Goal: Information Seeking & Learning: Learn about a topic

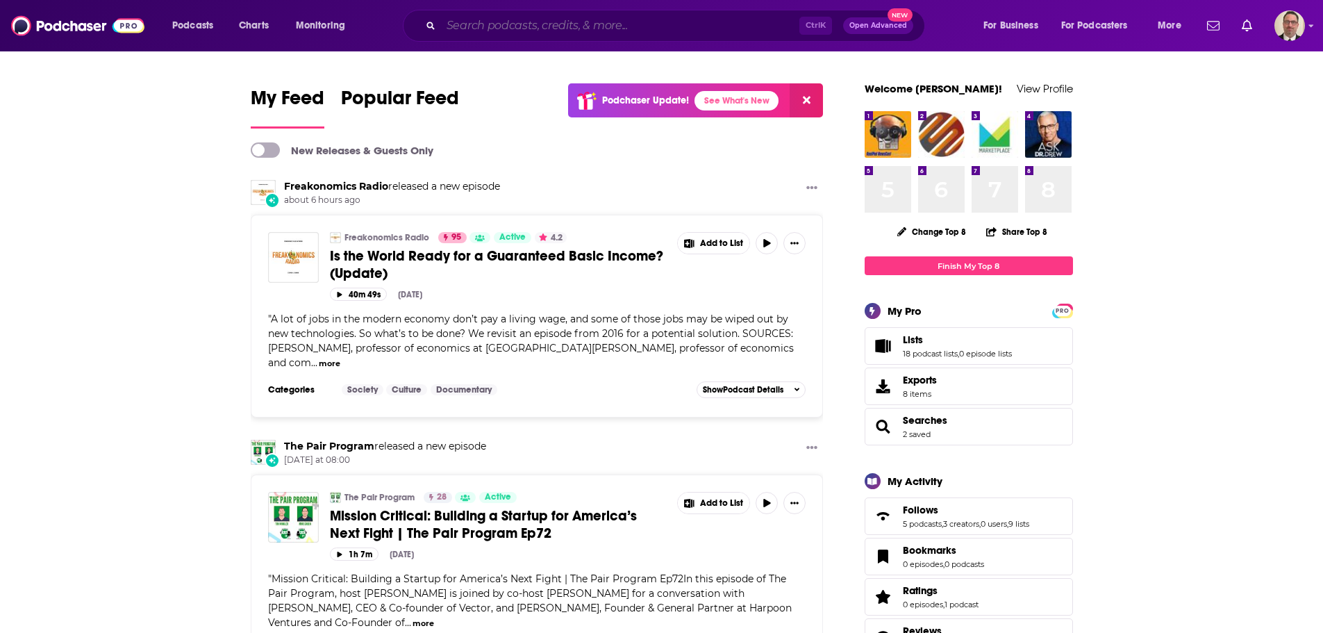
click at [506, 27] on input "Search podcasts, credits, & more..." at bounding box center [620, 26] width 358 height 22
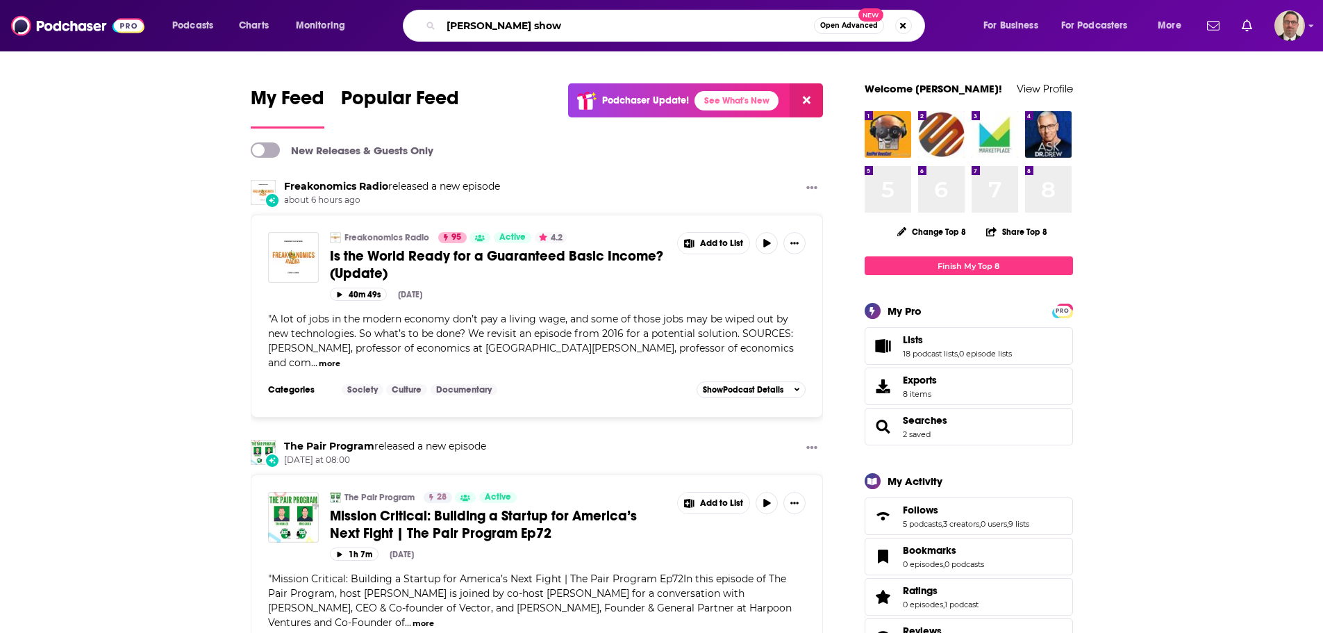
type input "[PERSON_NAME] show"
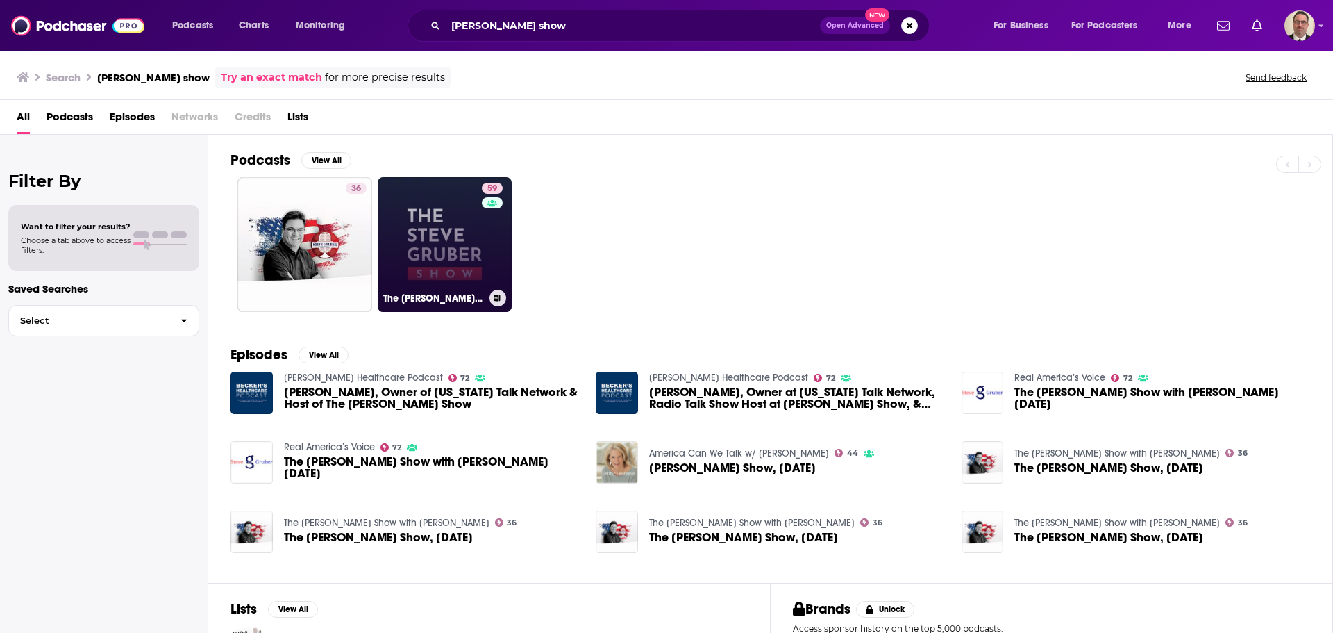
click at [429, 246] on link "59 The [PERSON_NAME] Show" at bounding box center [445, 244] width 135 height 135
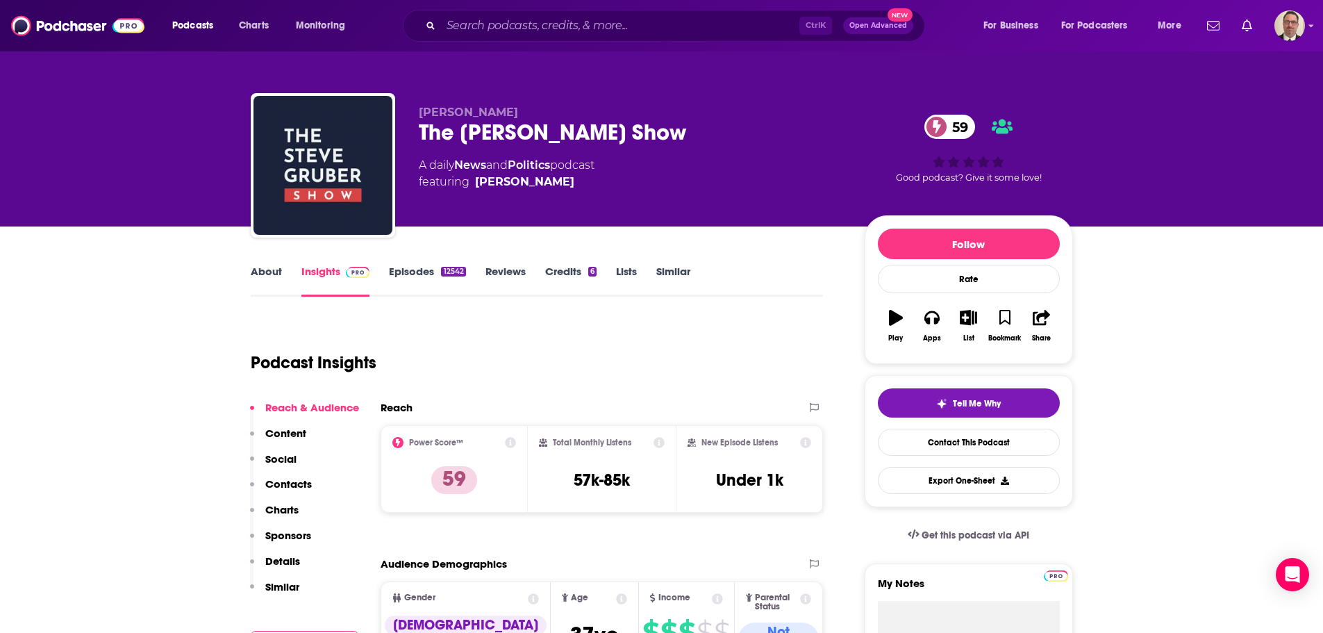
click at [419, 273] on link "Episodes 12542" at bounding box center [427, 281] width 76 height 32
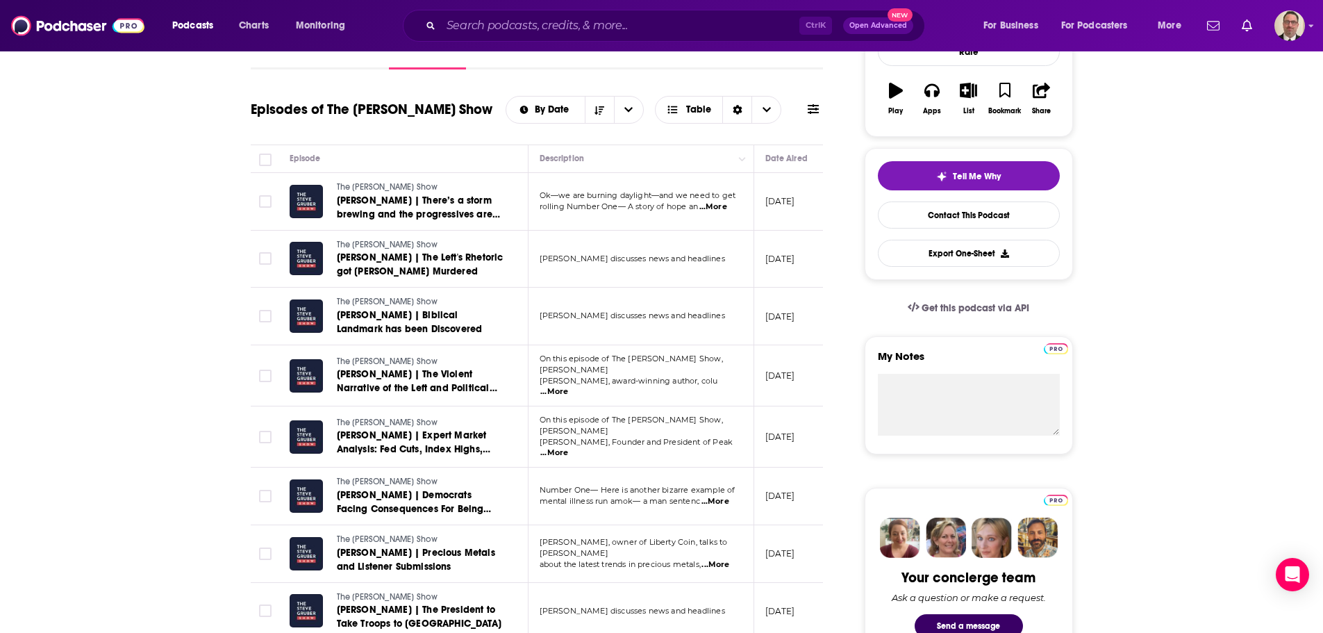
scroll to position [486, 0]
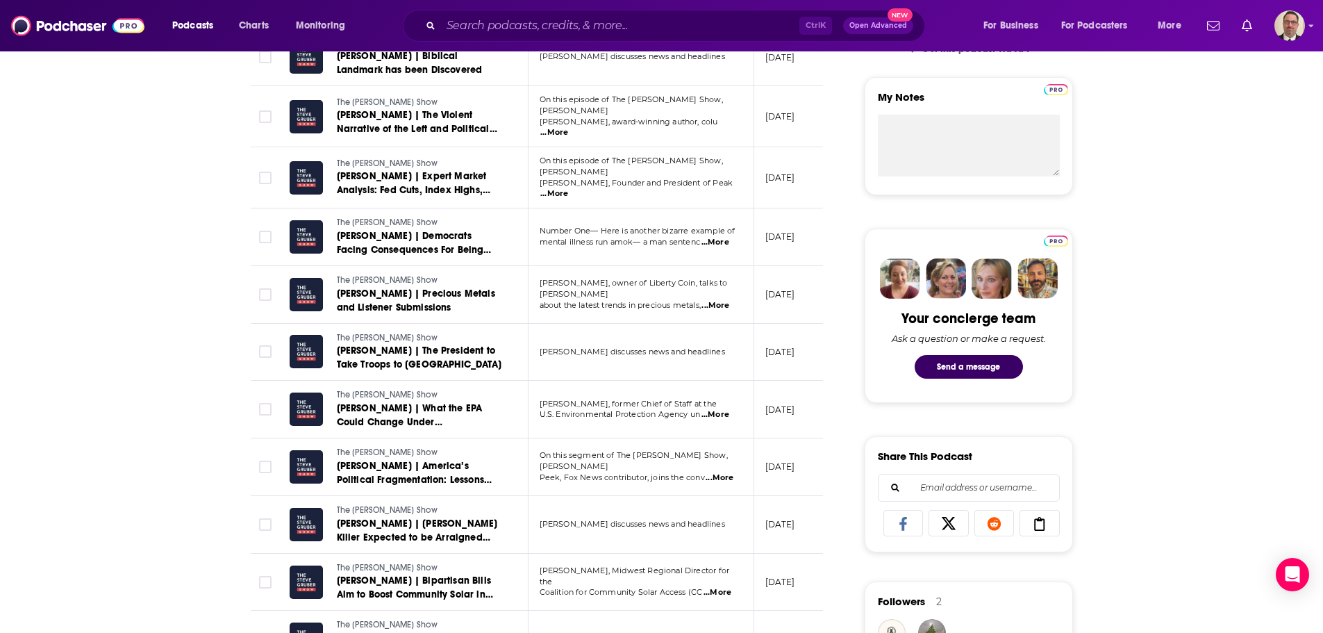
click at [674, 409] on span "U.S. Environmental Protection Agency un" at bounding box center [620, 414] width 161 height 10
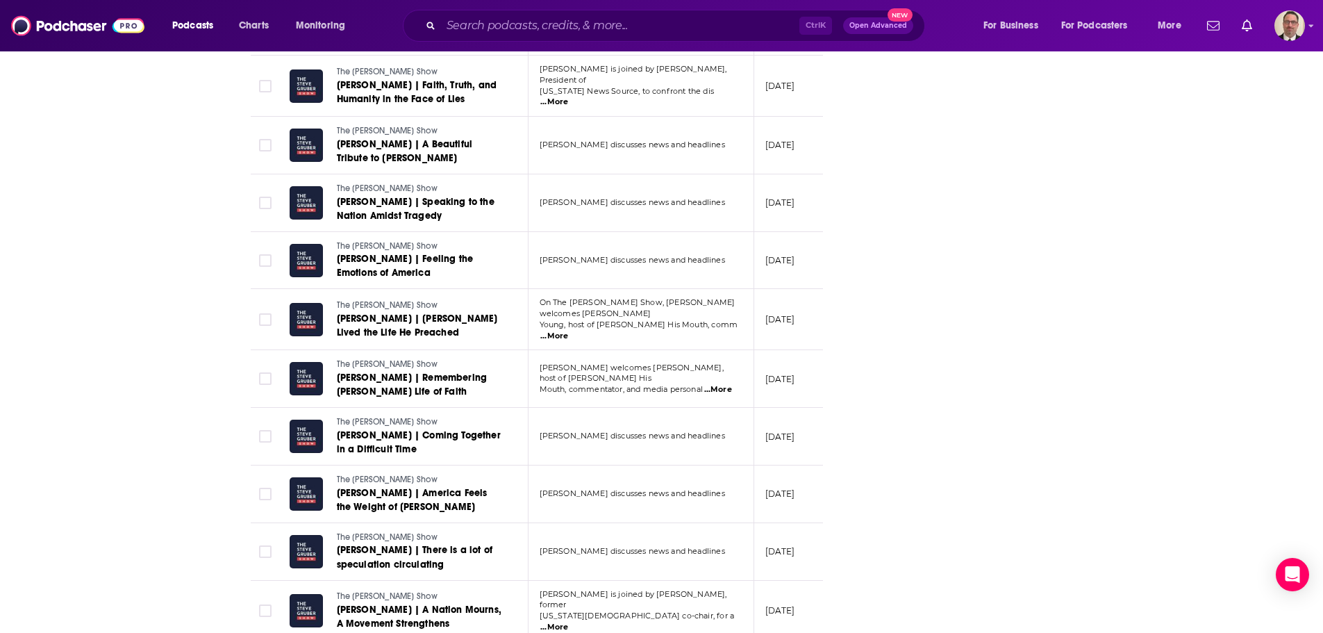
scroll to position [2014, 0]
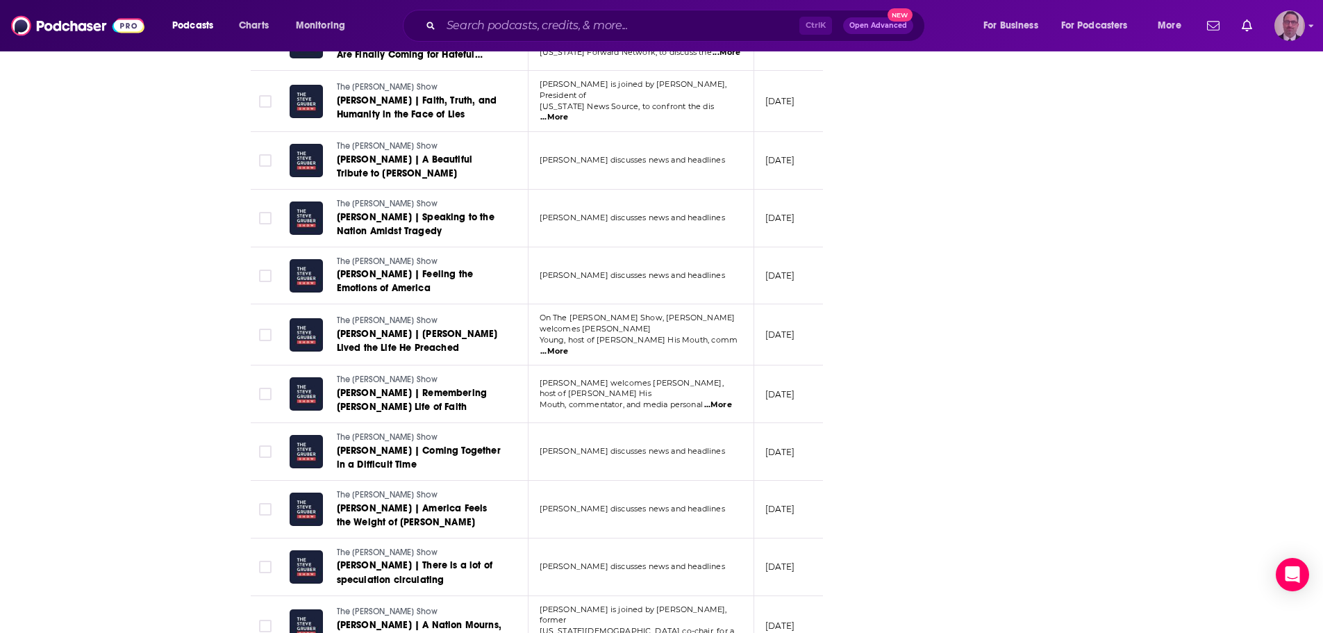
click at [1289, 35] on img "Logged in as PercPodcast" at bounding box center [1289, 25] width 31 height 31
click at [1243, 166] on span "My Creators" at bounding box center [1228, 169] width 51 height 10
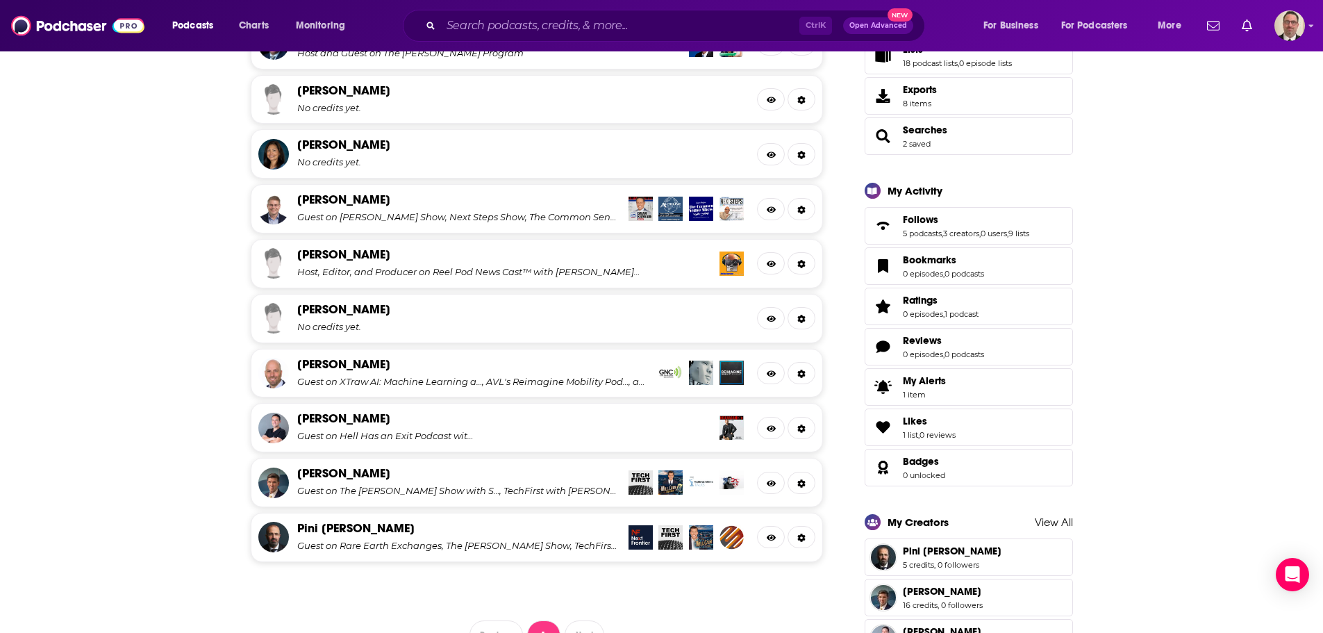
scroll to position [486, 0]
click at [359, 471] on link "[PERSON_NAME]" at bounding box center [343, 472] width 93 height 15
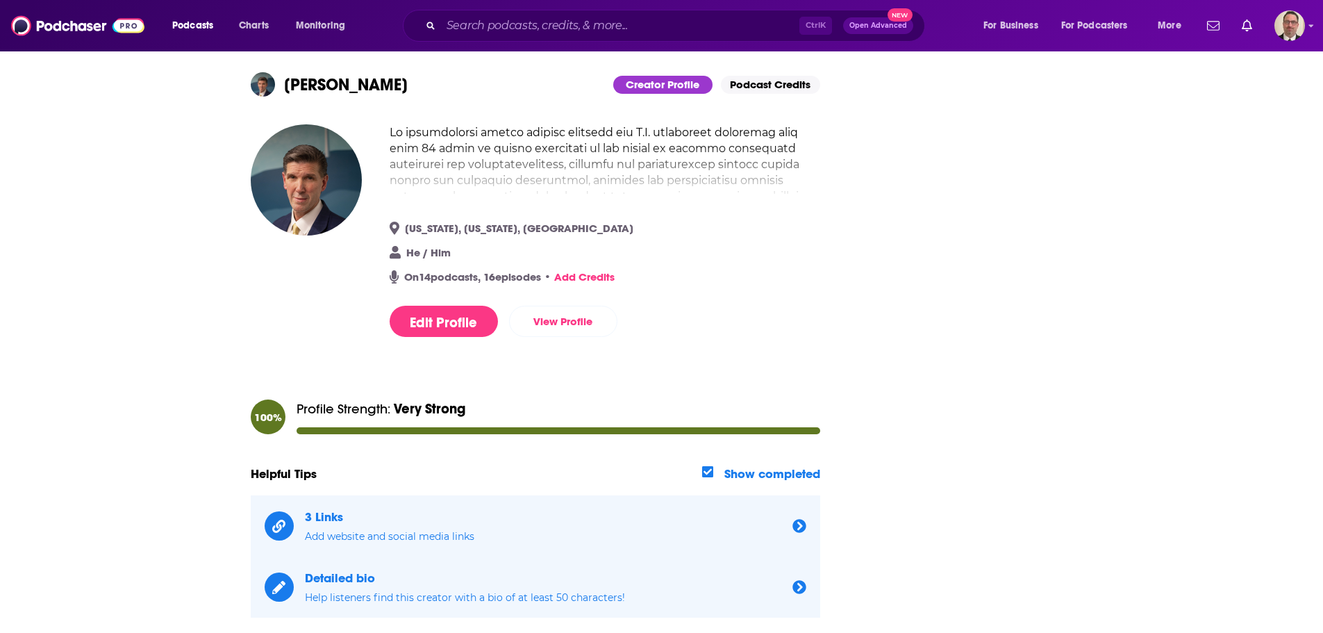
scroll to position [140, 0]
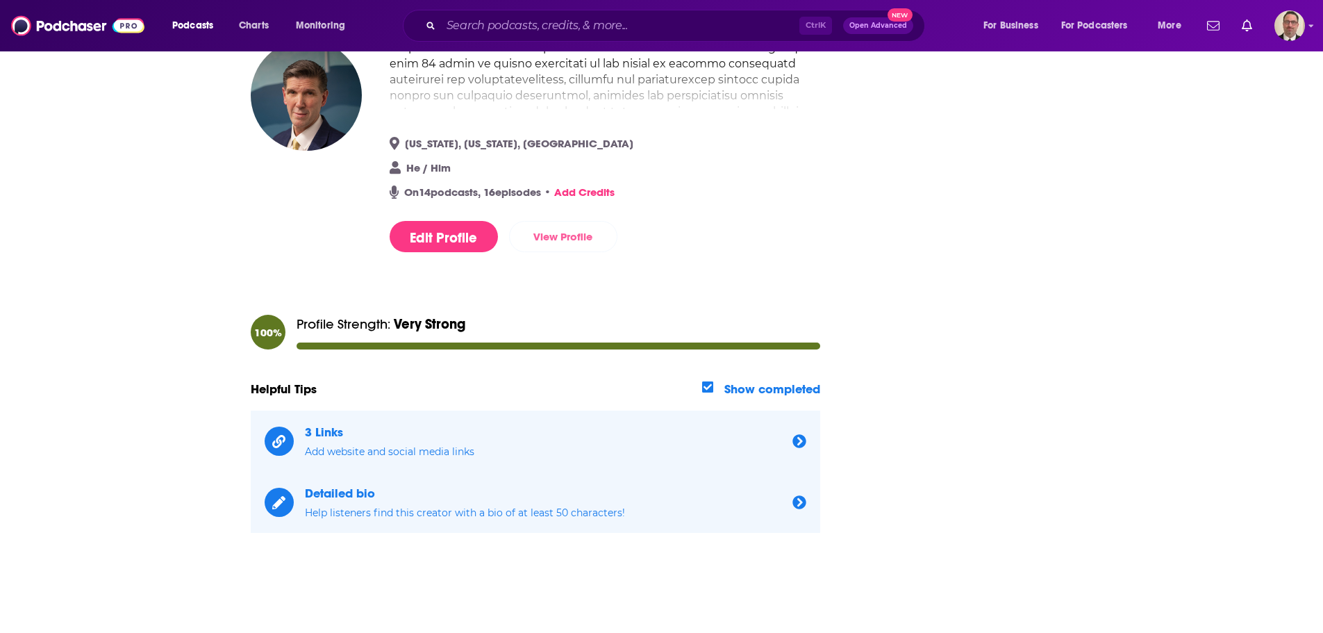
click at [555, 235] on link "View Profile" at bounding box center [563, 236] width 108 height 31
click at [72, 22] on img at bounding box center [77, 25] width 133 height 26
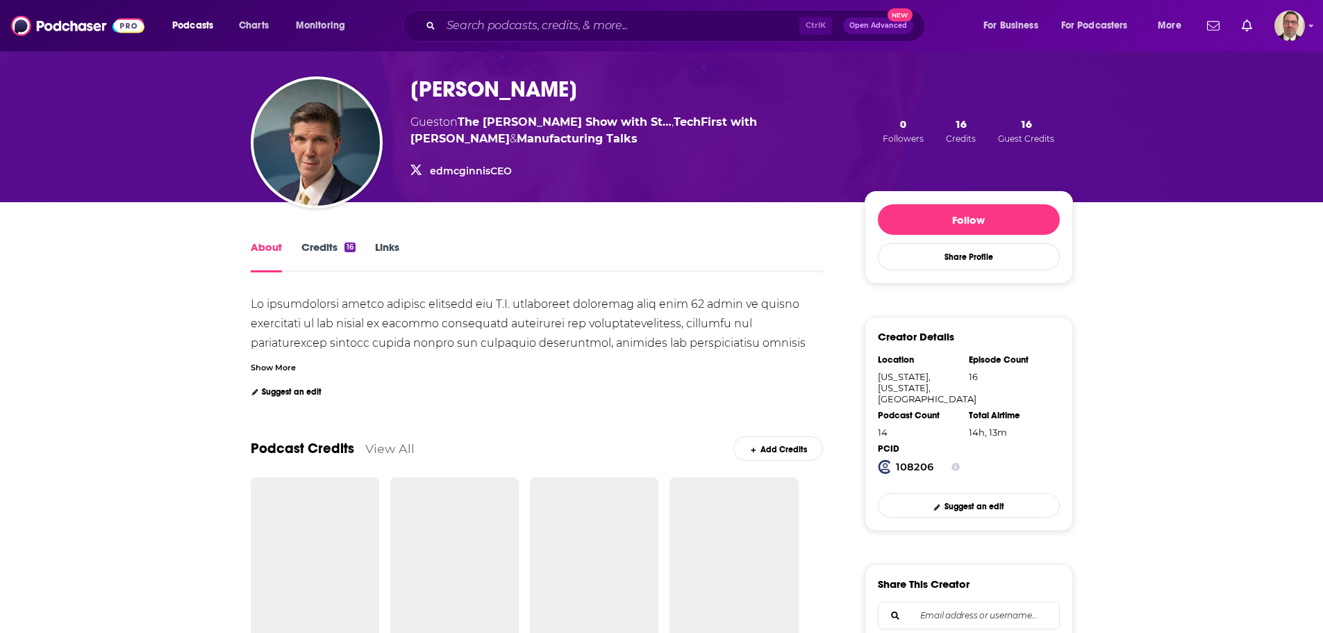
scroll to position [278, 0]
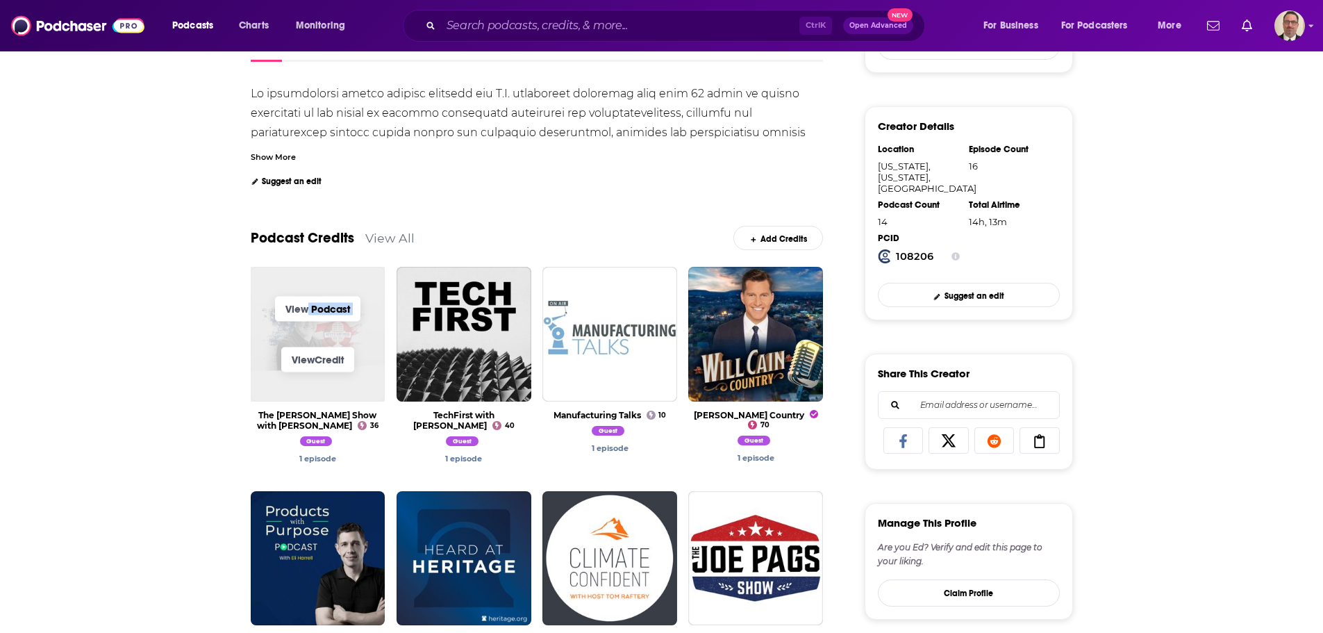
drag, startPoint x: 308, startPoint y: 323, endPoint x: 283, endPoint y: 334, distance: 28.0
click at [283, 334] on span "View Podcast View Credit" at bounding box center [318, 334] width 135 height 135
click at [317, 365] on link "View Credit" at bounding box center [317, 359] width 73 height 25
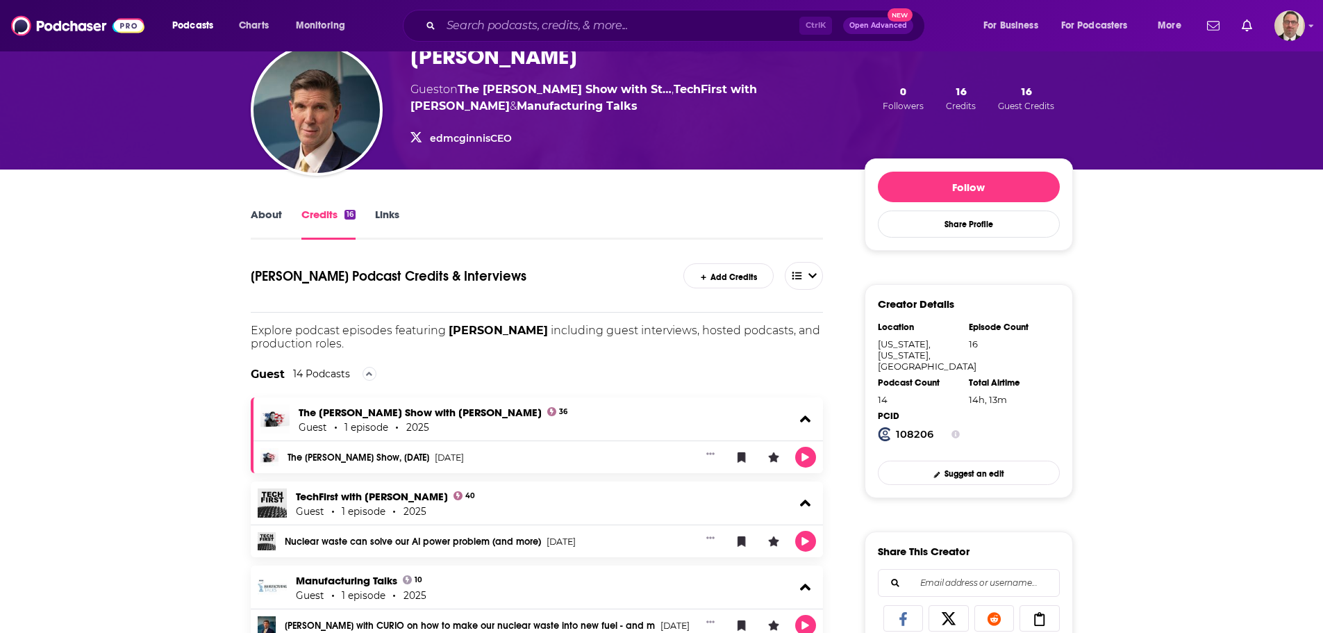
scroll to position [169, 0]
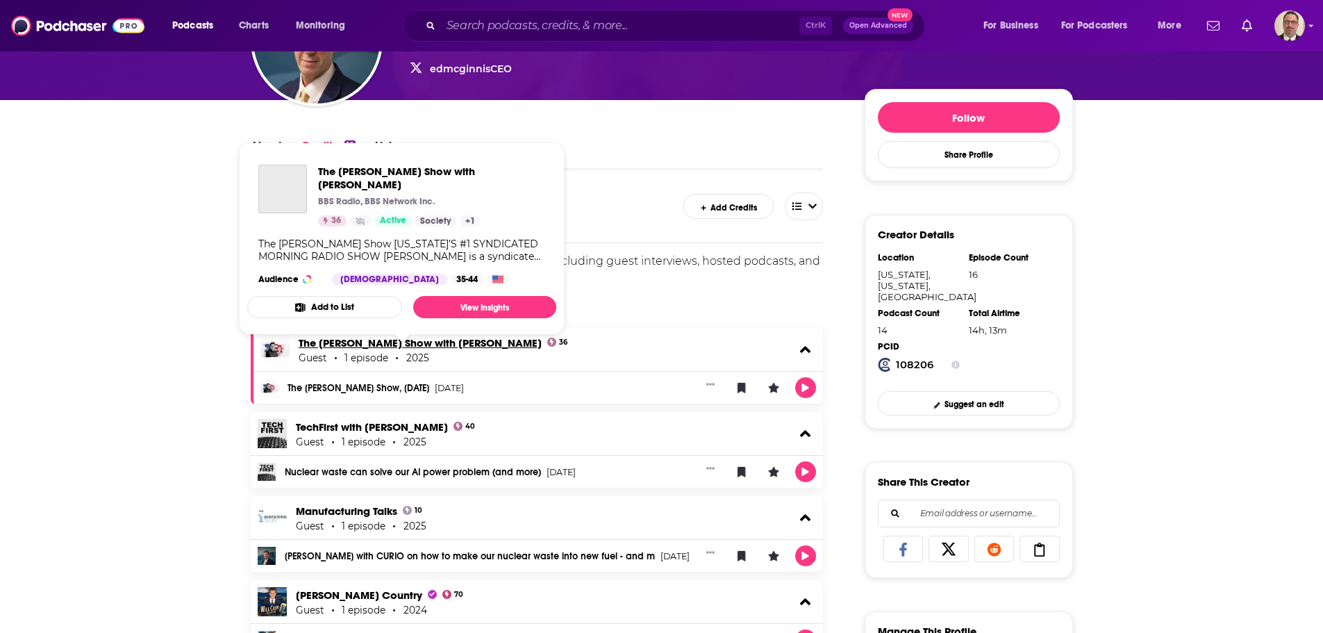
click at [374, 341] on link "The [PERSON_NAME] Show with [PERSON_NAME]" at bounding box center [420, 342] width 243 height 13
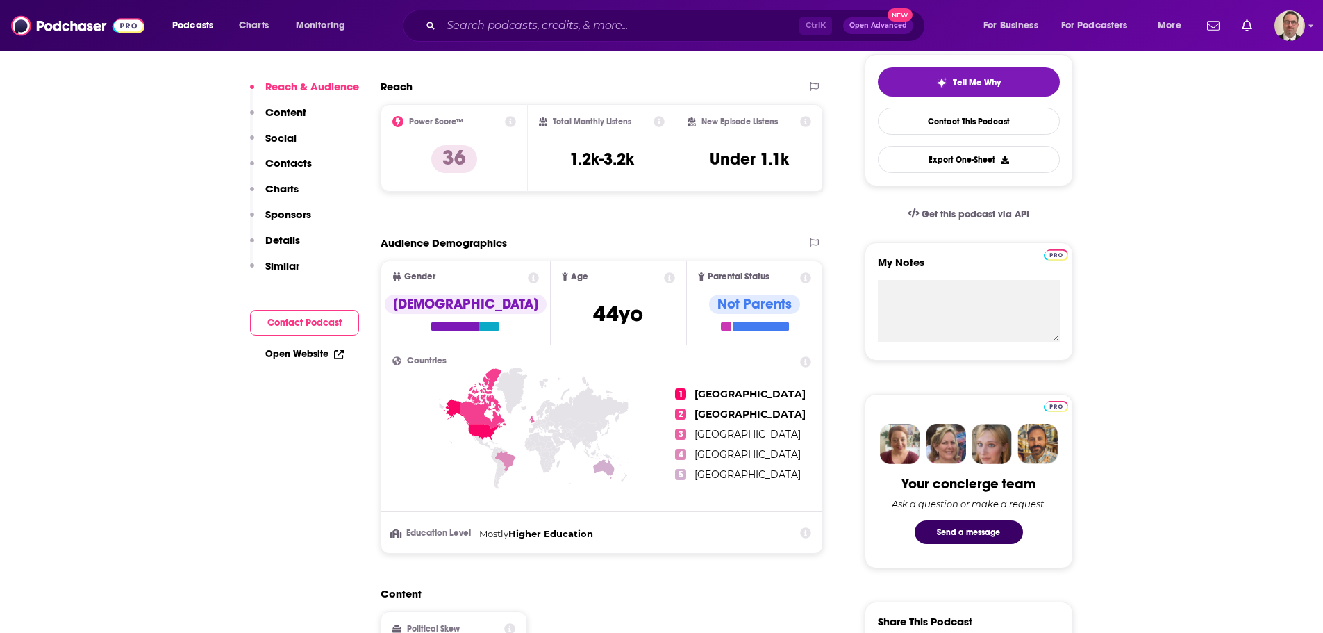
scroll to position [347, 0]
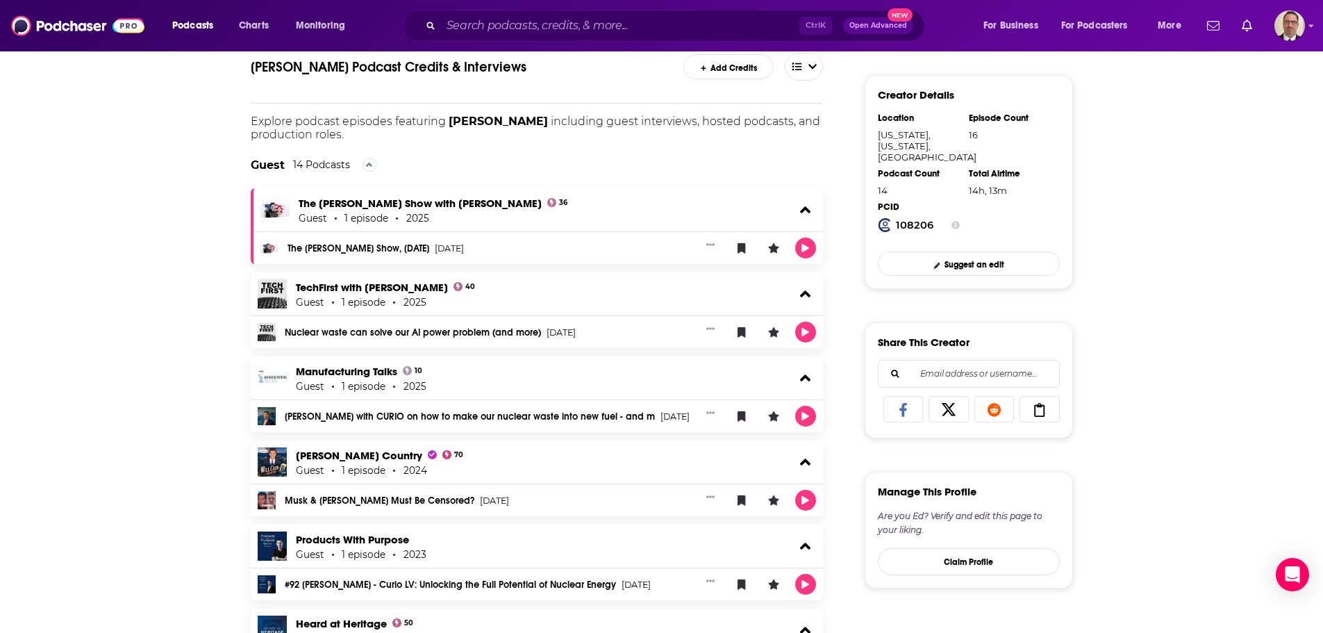
scroll to position [278, 0]
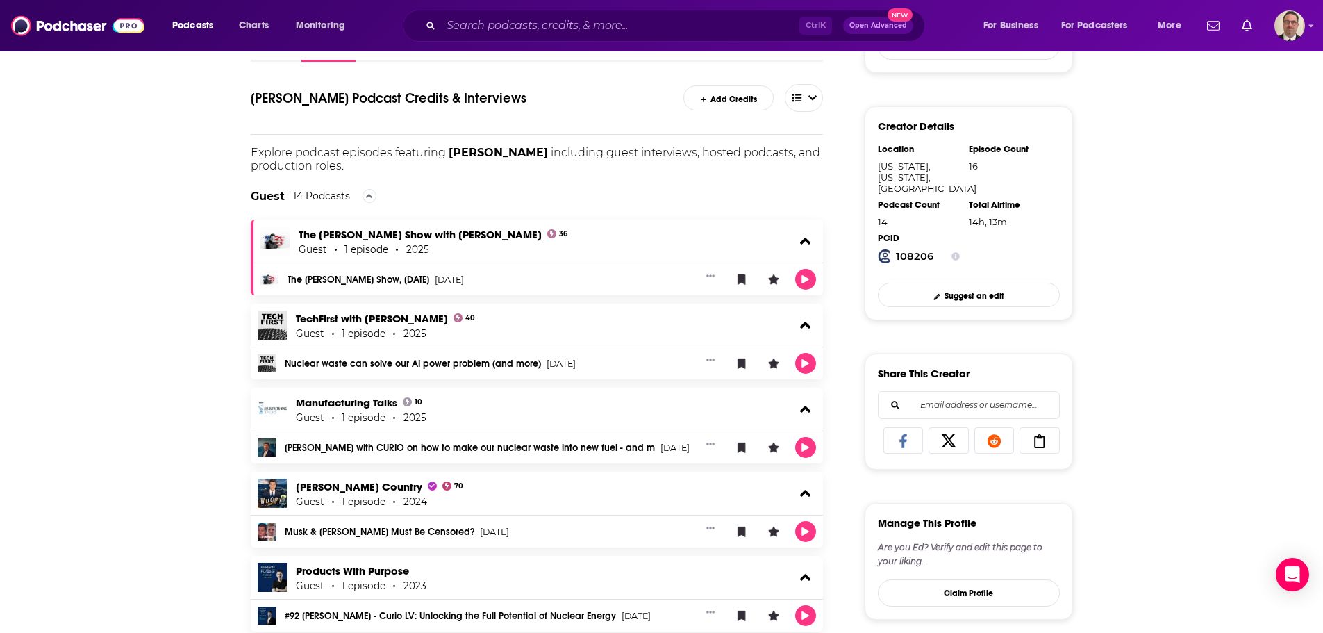
drag, startPoint x: 546, startPoint y: 367, endPoint x: 285, endPoint y: 358, distance: 261.9
click at [285, 358] on div "Nuclear waste can solve our AI power problem (and more) Jul 4th, 2025" at bounding box center [488, 363] width 406 height 11
copy div "Nuclear waste can solve our AI power problem (and more) J"
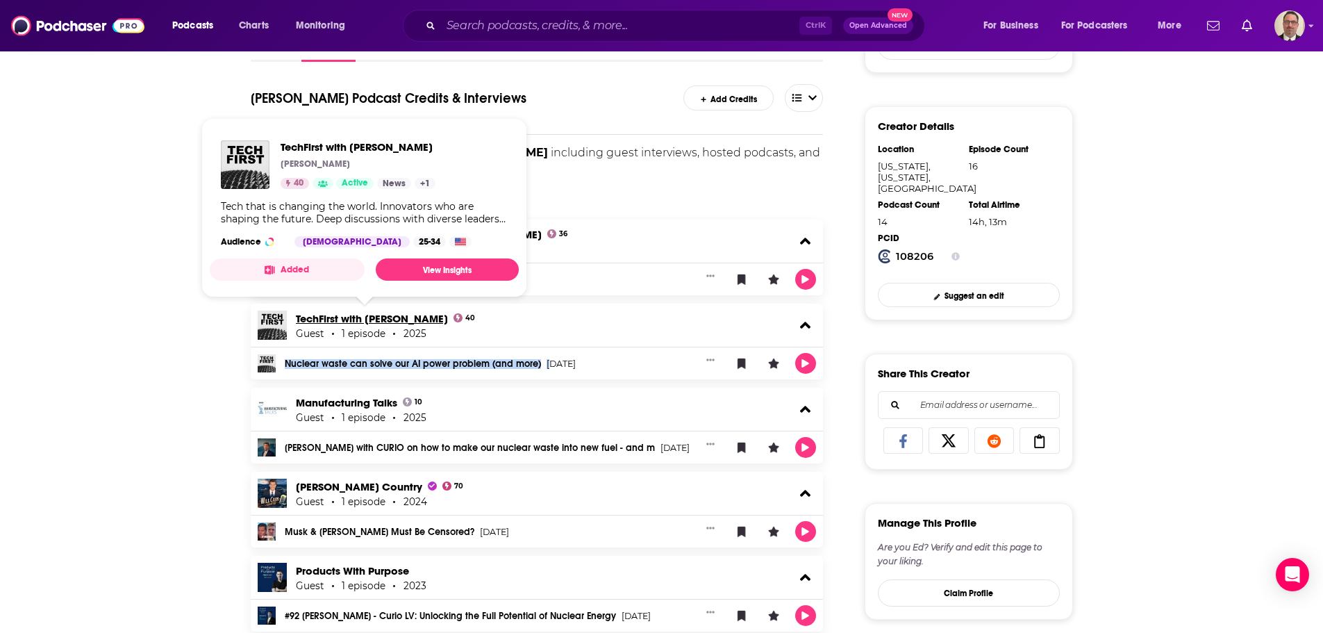
click at [342, 320] on link "TechFirst with John Koetsier" at bounding box center [372, 318] width 152 height 13
